Goal: Find contact information: Find contact information

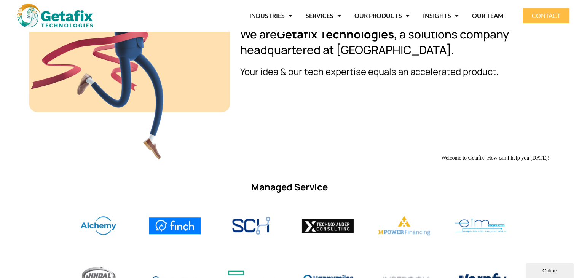
scroll to position [419, 0]
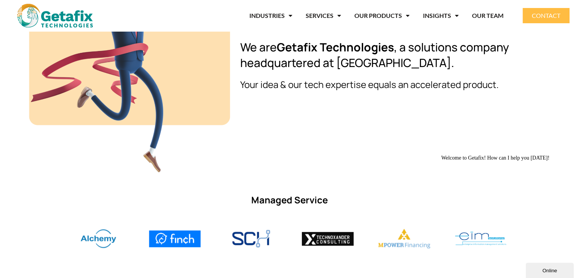
click at [535, 15] on span "CONTACT" at bounding box center [546, 16] width 29 height 6
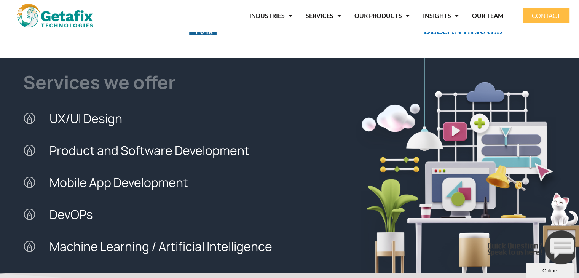
scroll to position [800, 0]
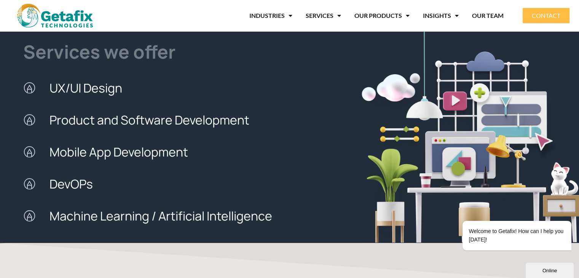
click at [534, 17] on span "CONTACT" at bounding box center [546, 16] width 29 height 6
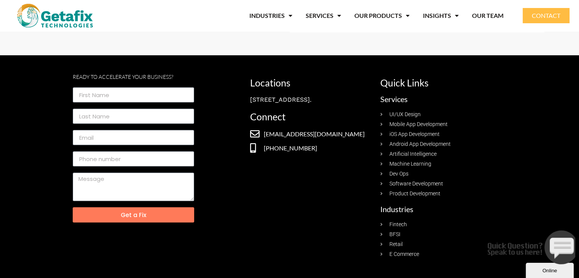
scroll to position [396, 0]
